Goal: Task Accomplishment & Management: Manage account settings

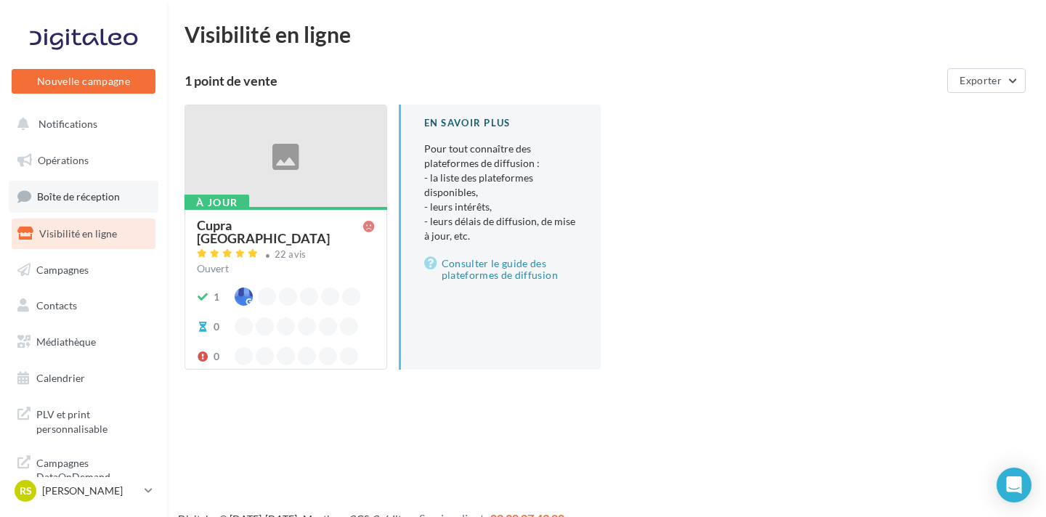
click at [118, 190] on link "Boîte de réception" at bounding box center [84, 196] width 150 height 31
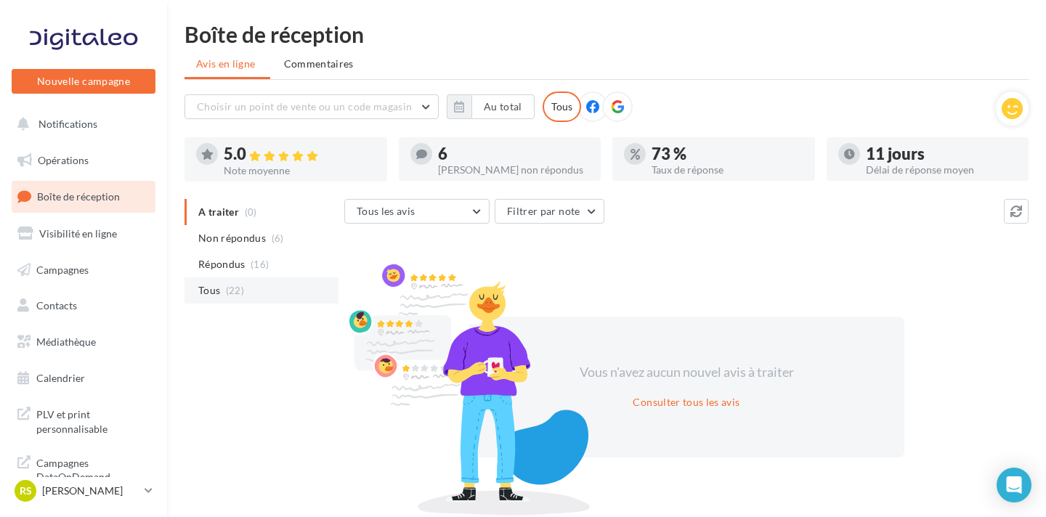
click at [259, 304] on div "A traiter (0) Non répondus (6) Répondus (16) Tous (22)" at bounding box center [264, 263] width 160 height 128
click at [258, 294] on li "Tous (22)" at bounding box center [261, 290] width 154 height 26
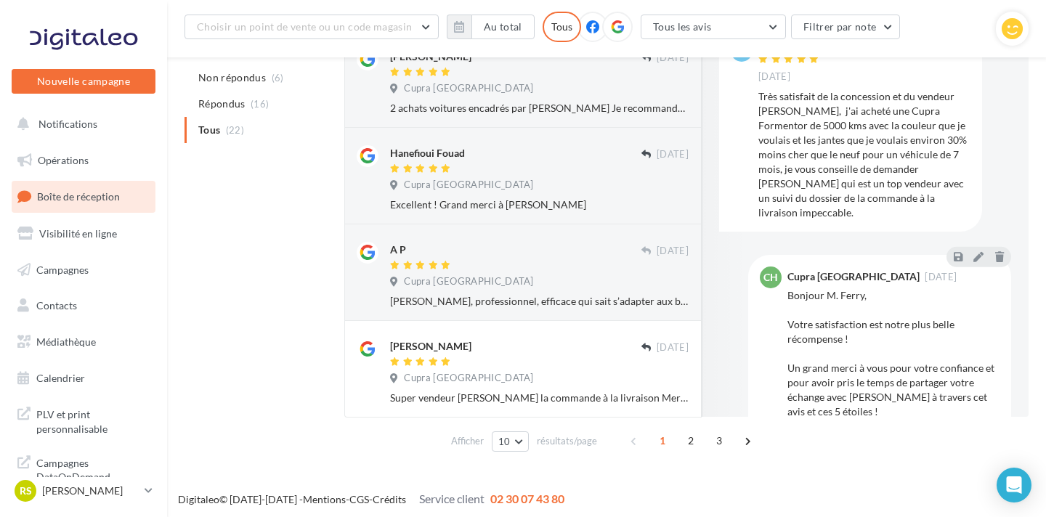
scroll to position [794, 0]
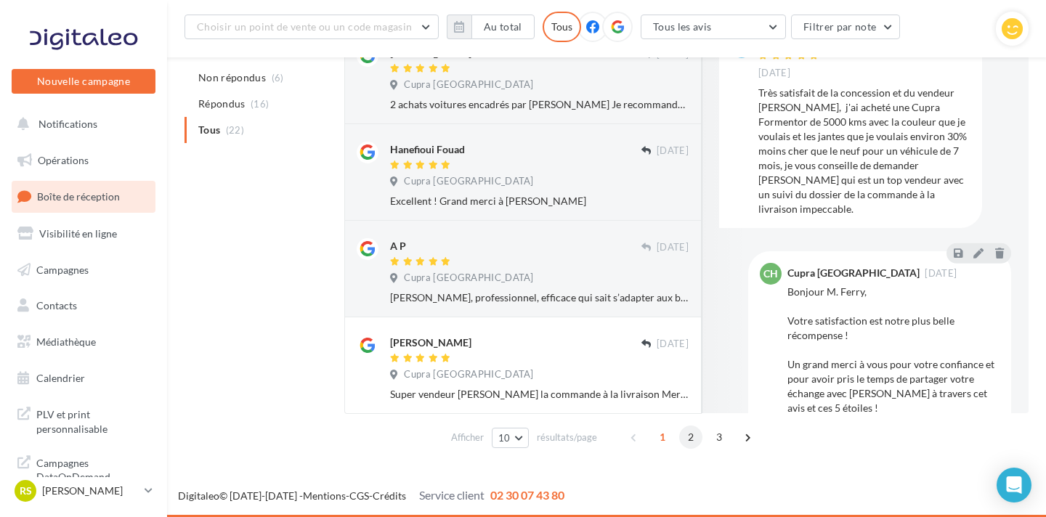
click at [685, 439] on span "2" at bounding box center [690, 437] width 23 height 23
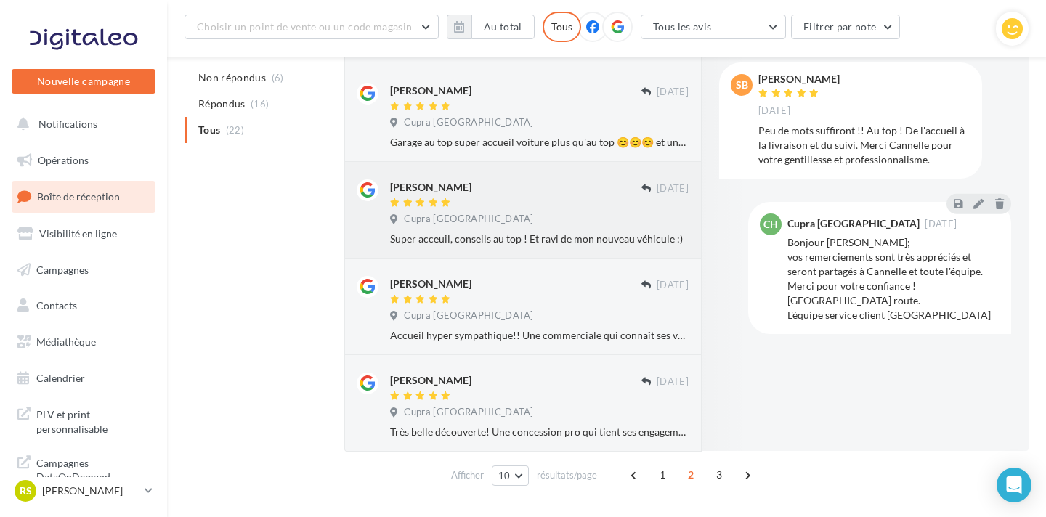
scroll to position [824, 0]
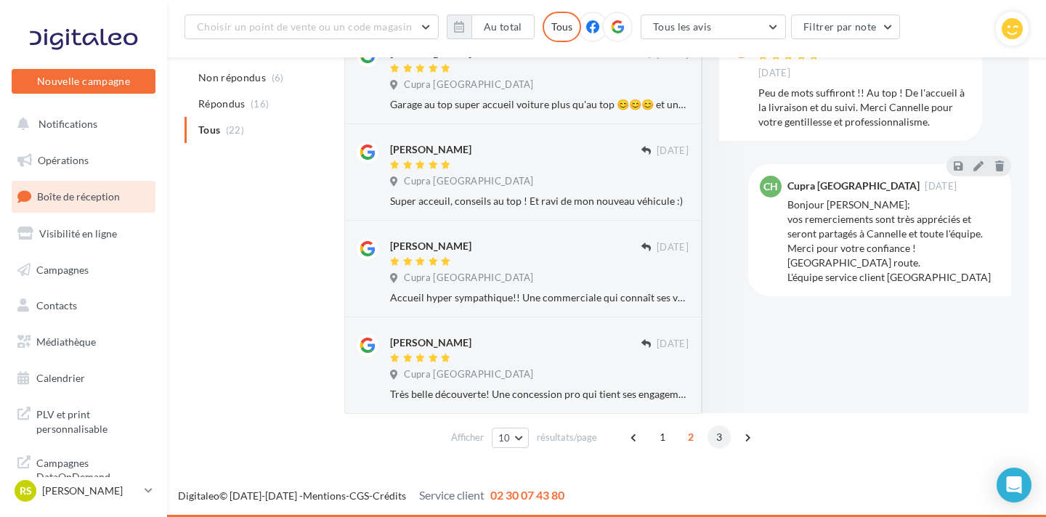
click at [715, 442] on span "3" at bounding box center [718, 437] width 23 height 23
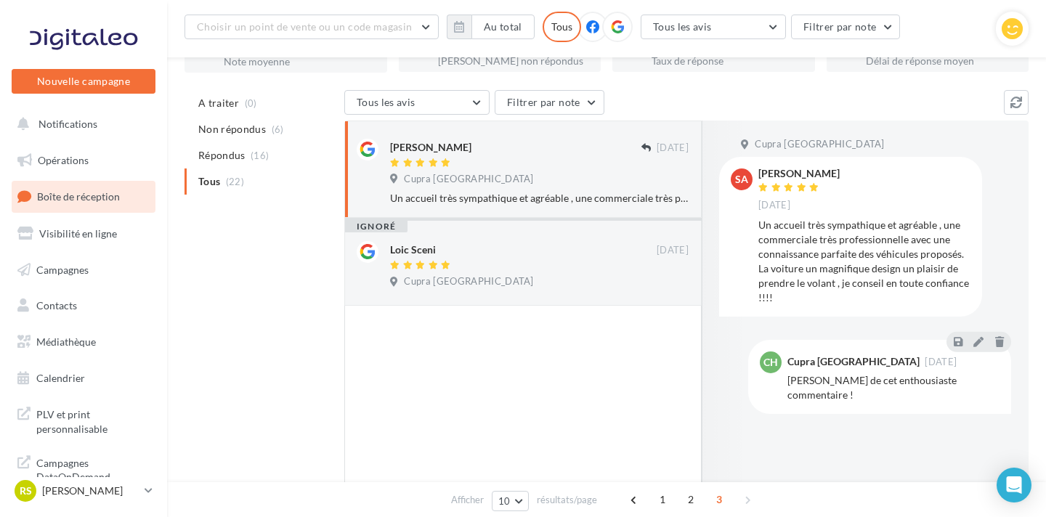
scroll to position [80, 0]
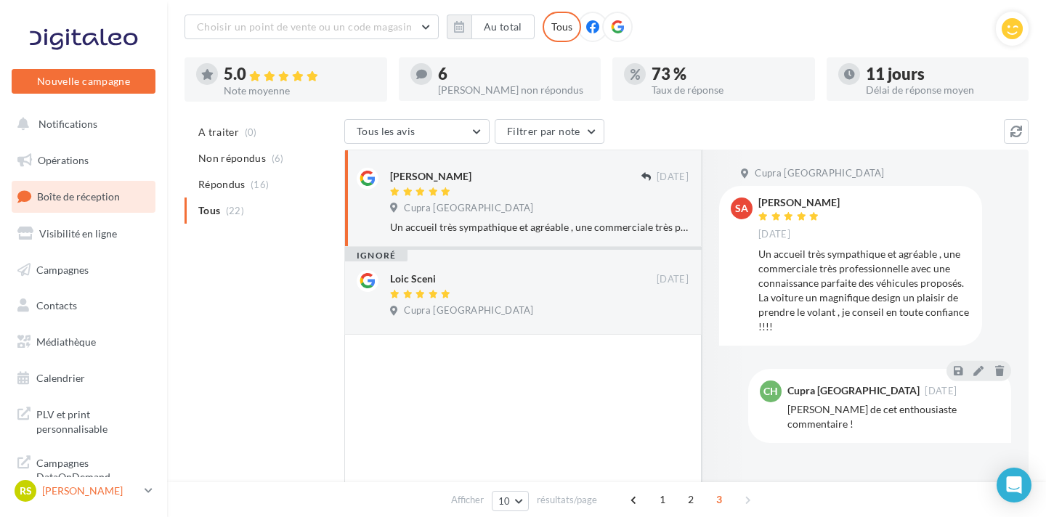
click at [74, 500] on div "RS Romain SIGAUD cupra_haguenau" at bounding box center [77, 491] width 124 height 22
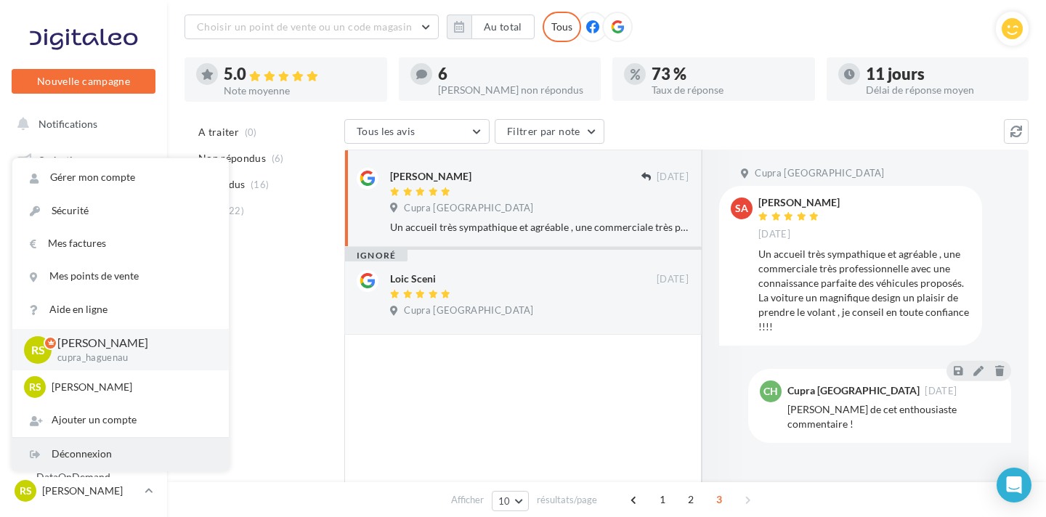
click at [81, 460] on div "Déconnexion" at bounding box center [120, 454] width 216 height 33
